Goal: Information Seeking & Learning: Learn about a topic

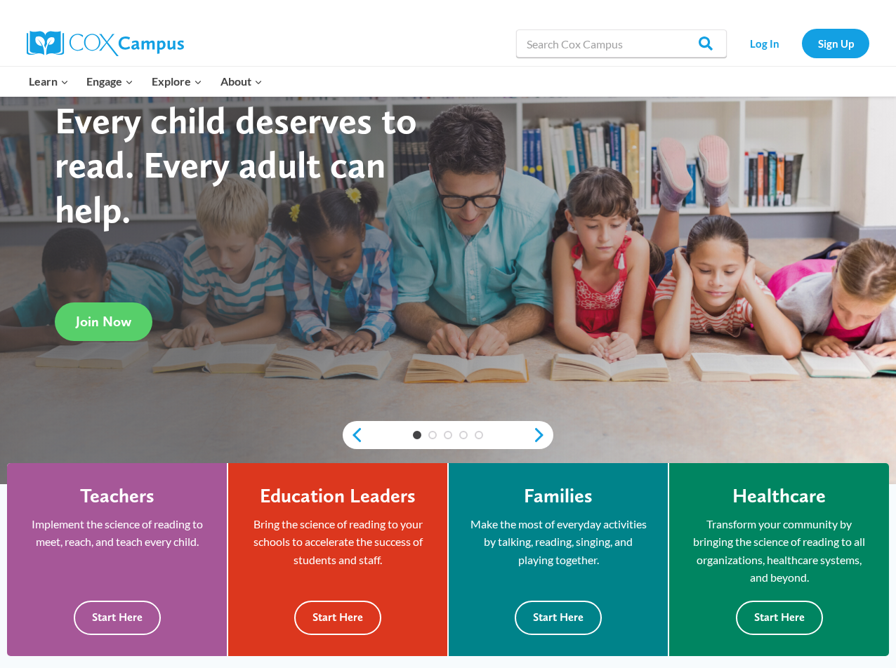
scroll to position [140, 0]
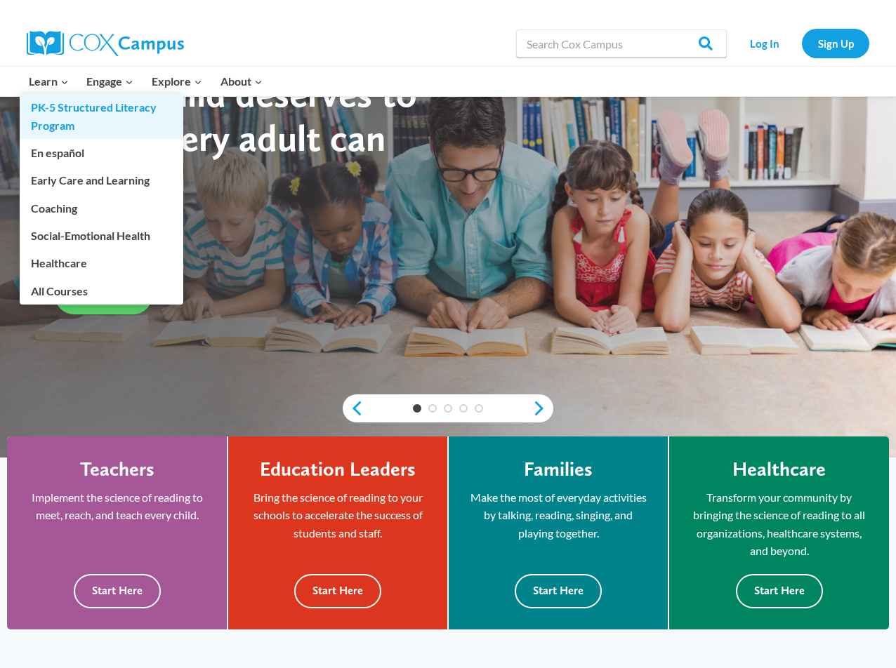
click at [66, 103] on link "PK-5 Structured Literacy Program" at bounding box center [102, 116] width 164 height 45
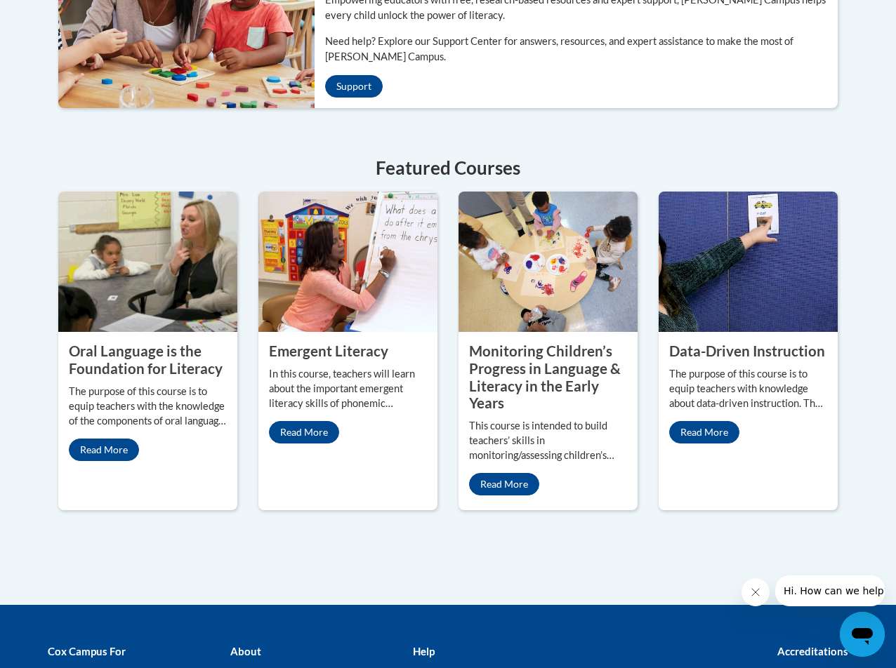
scroll to position [562, 0]
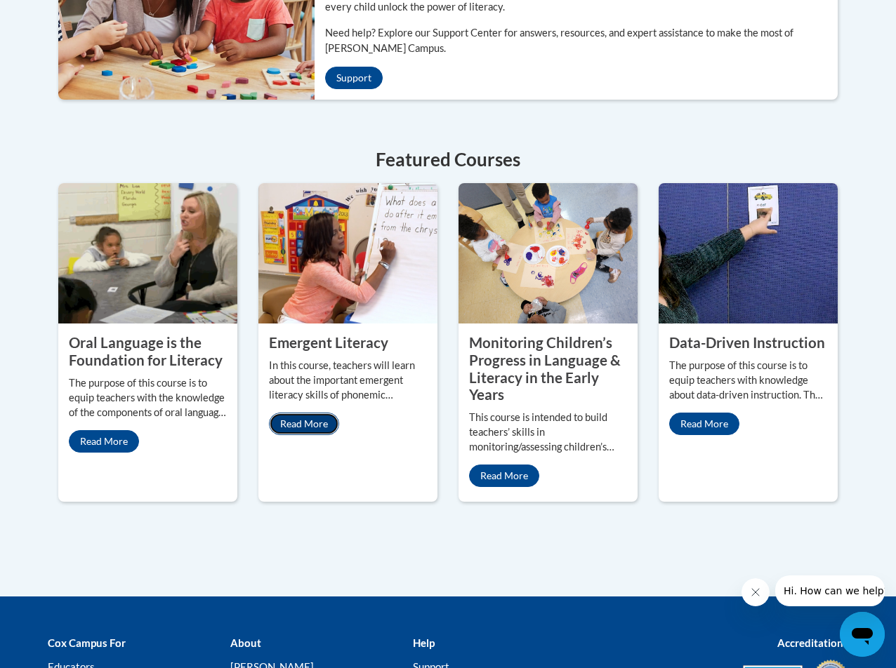
click at [298, 413] on link "Read More" at bounding box center [304, 424] width 70 height 22
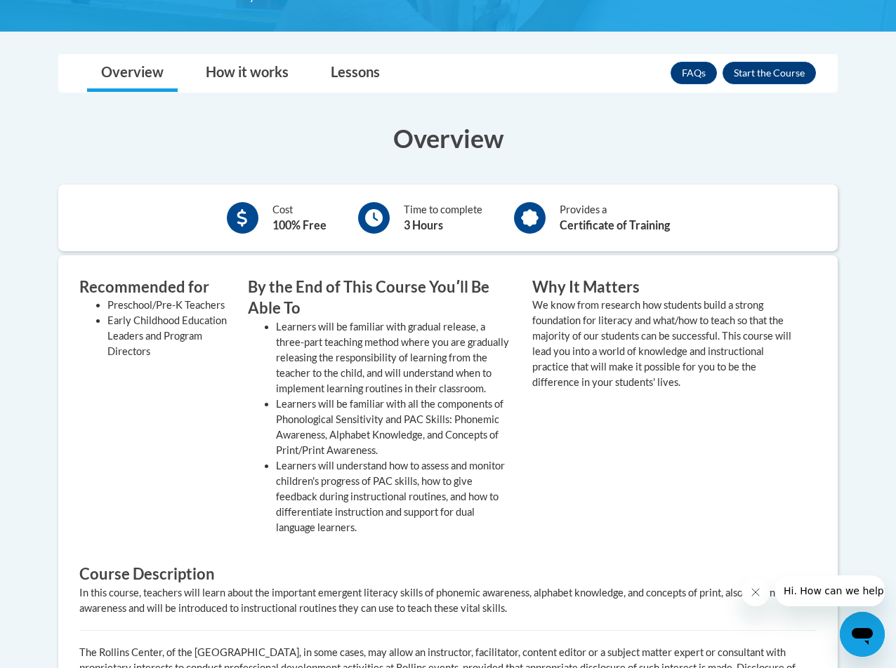
scroll to position [421, 0]
